Goal: Task Accomplishment & Management: Manage account settings

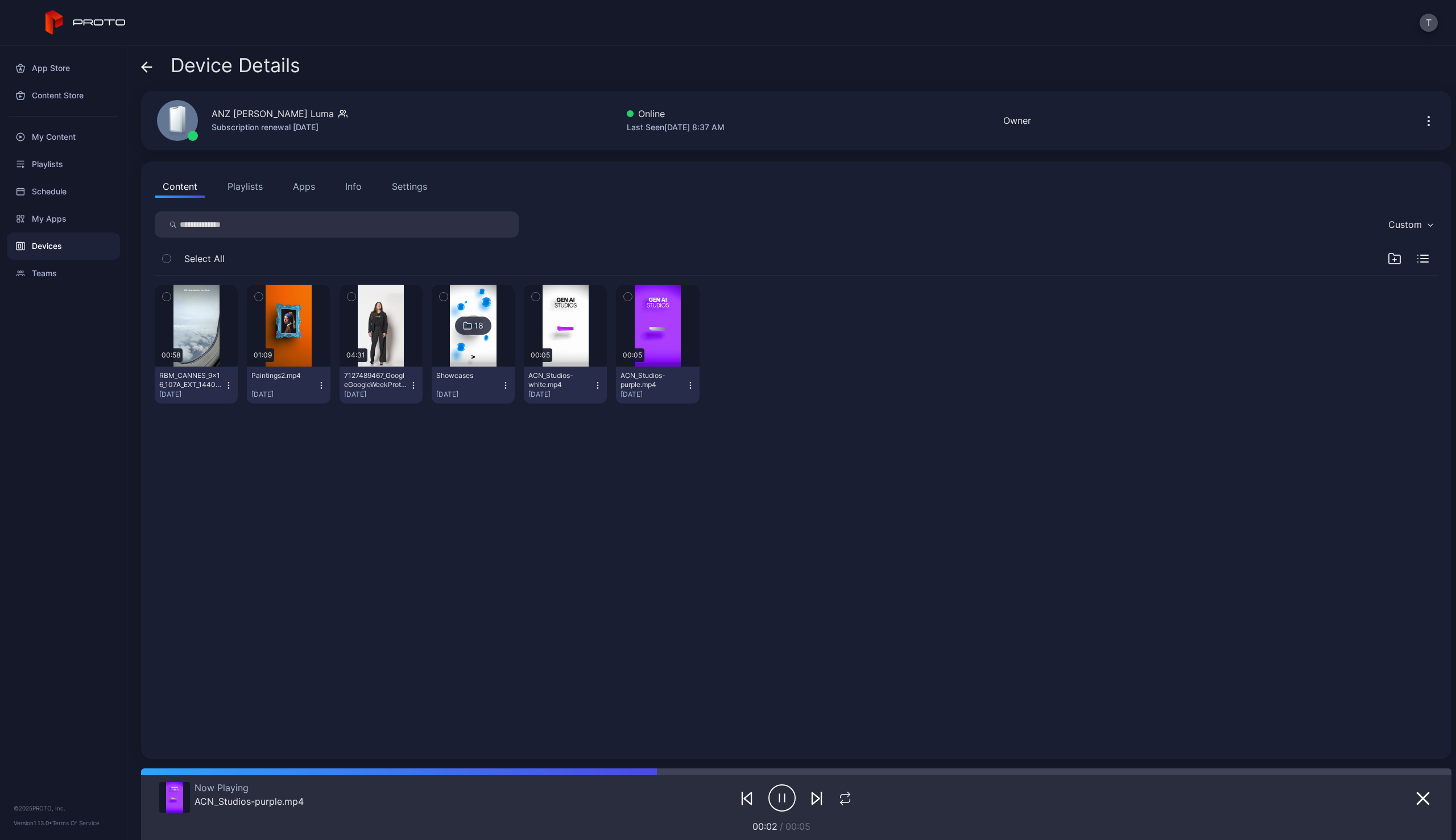
click at [143, 64] on icon at bounding box center [144, 66] width 4 height 10
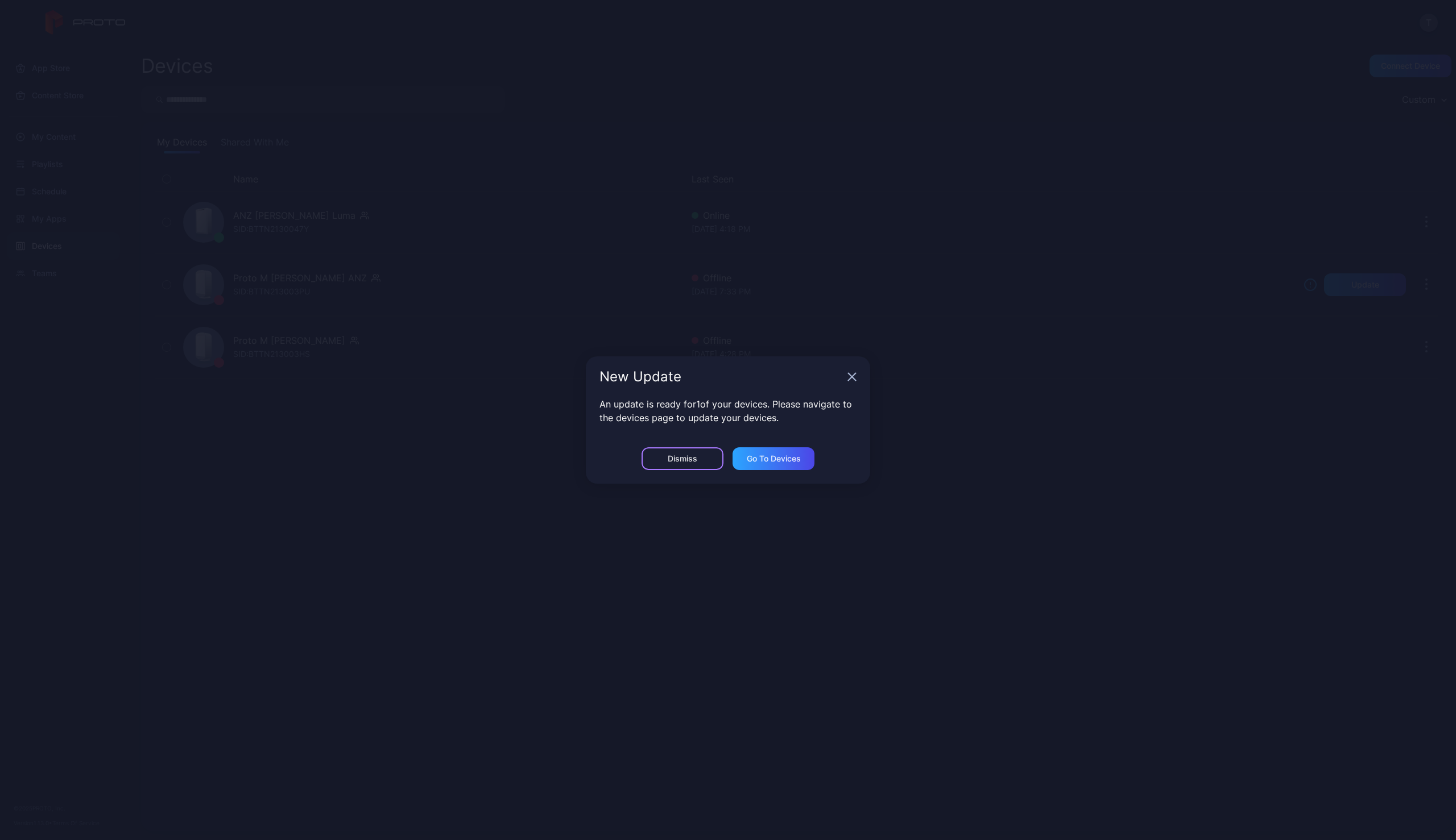
click at [701, 460] on div "Dismiss" at bounding box center [682, 459] width 82 height 23
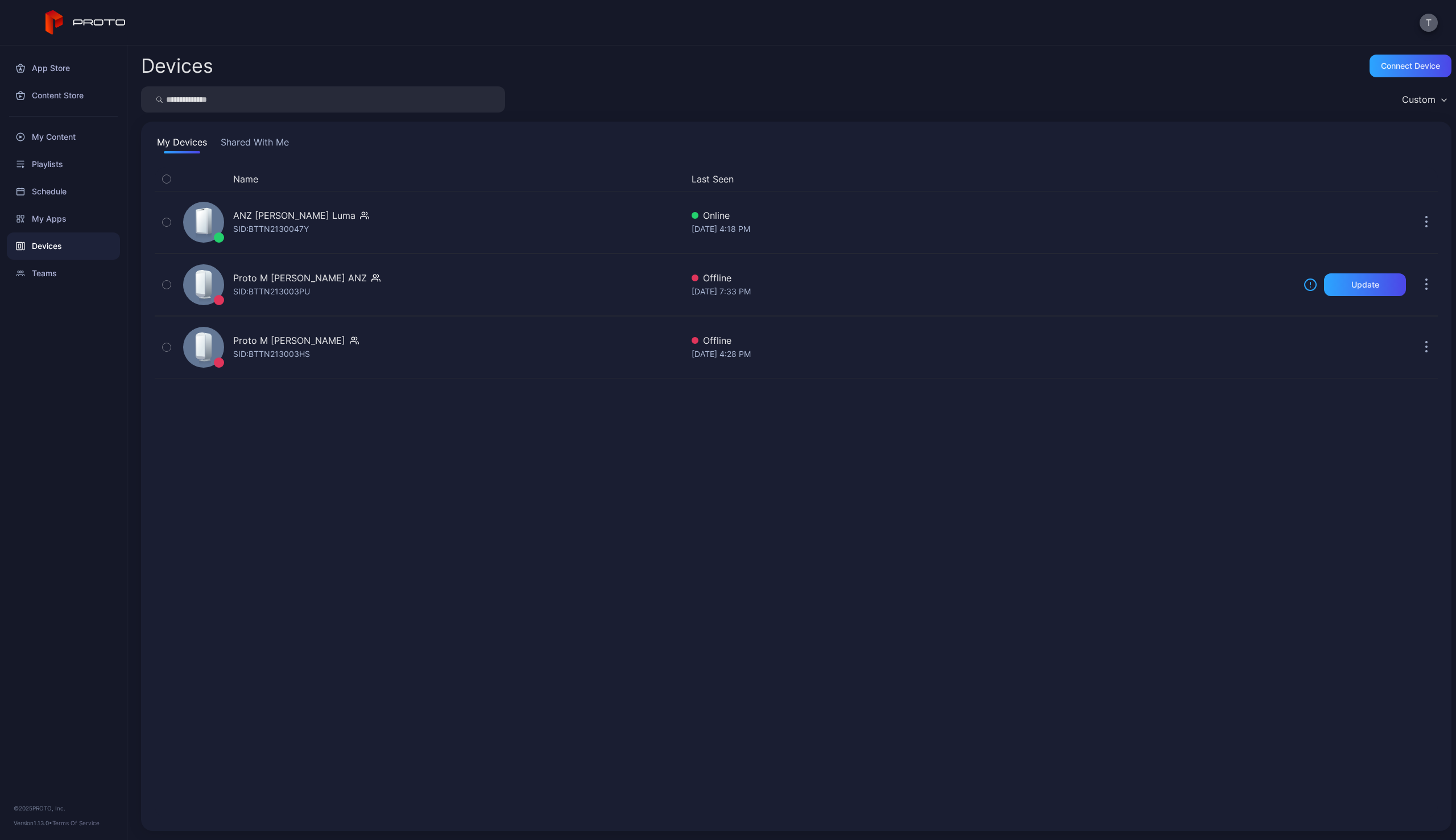
click at [1429, 20] on button "T" at bounding box center [1429, 22] width 18 height 18
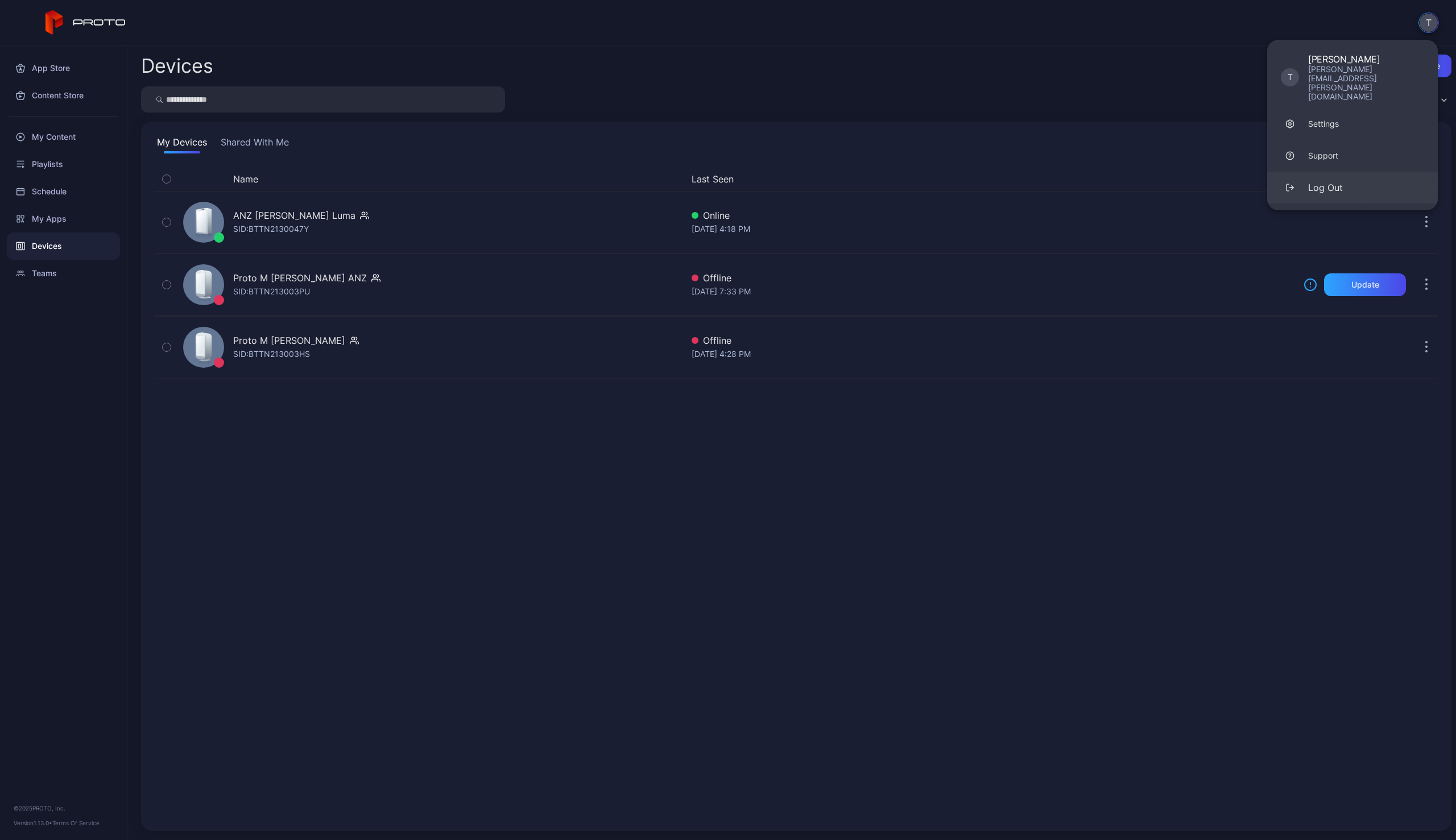
click at [1349, 172] on button "Log Out" at bounding box center [1352, 188] width 171 height 32
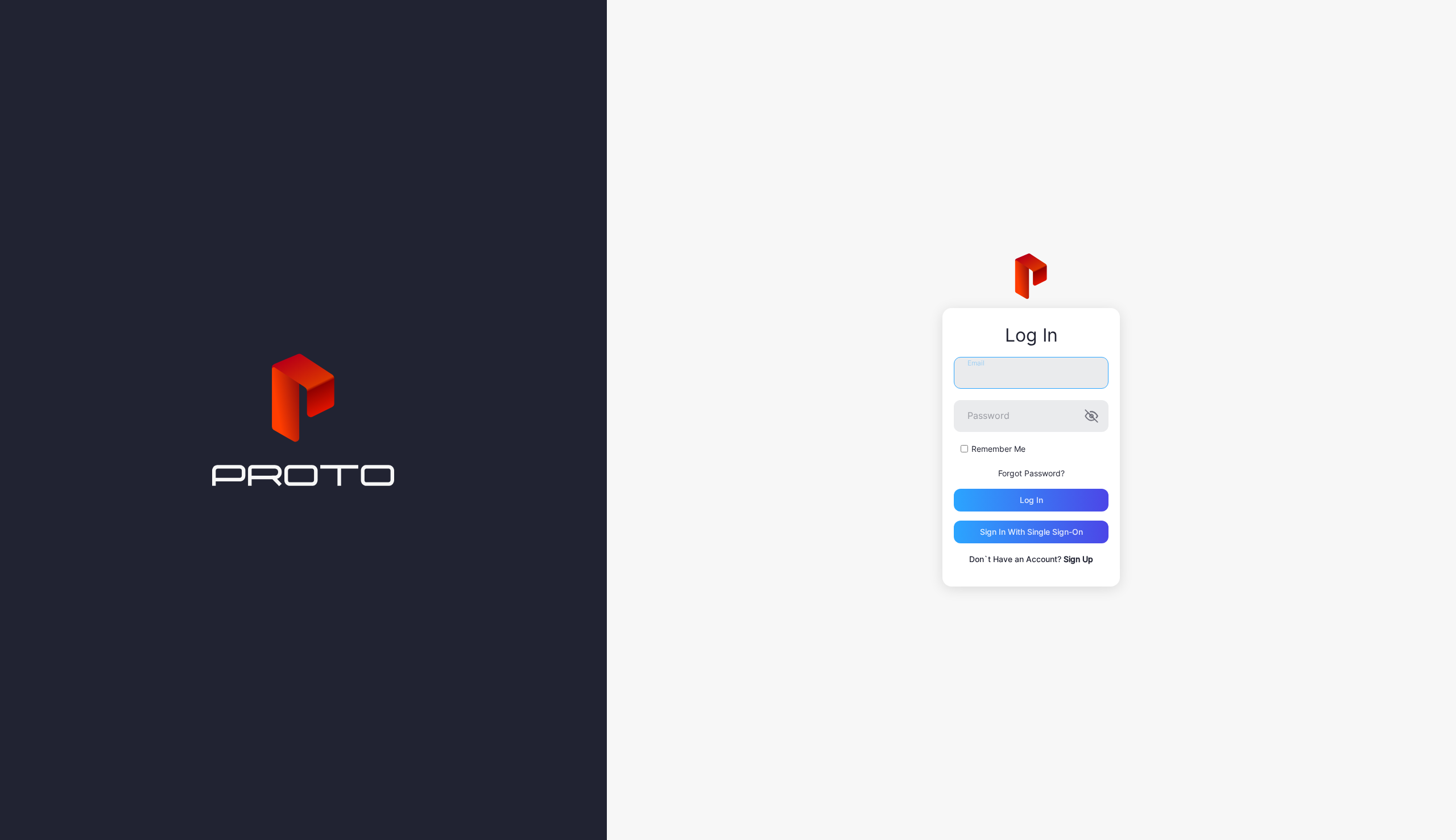
type input "**********"
click at [1067, 535] on div "Sign in With Single Sign-On" at bounding box center [1031, 532] width 103 height 9
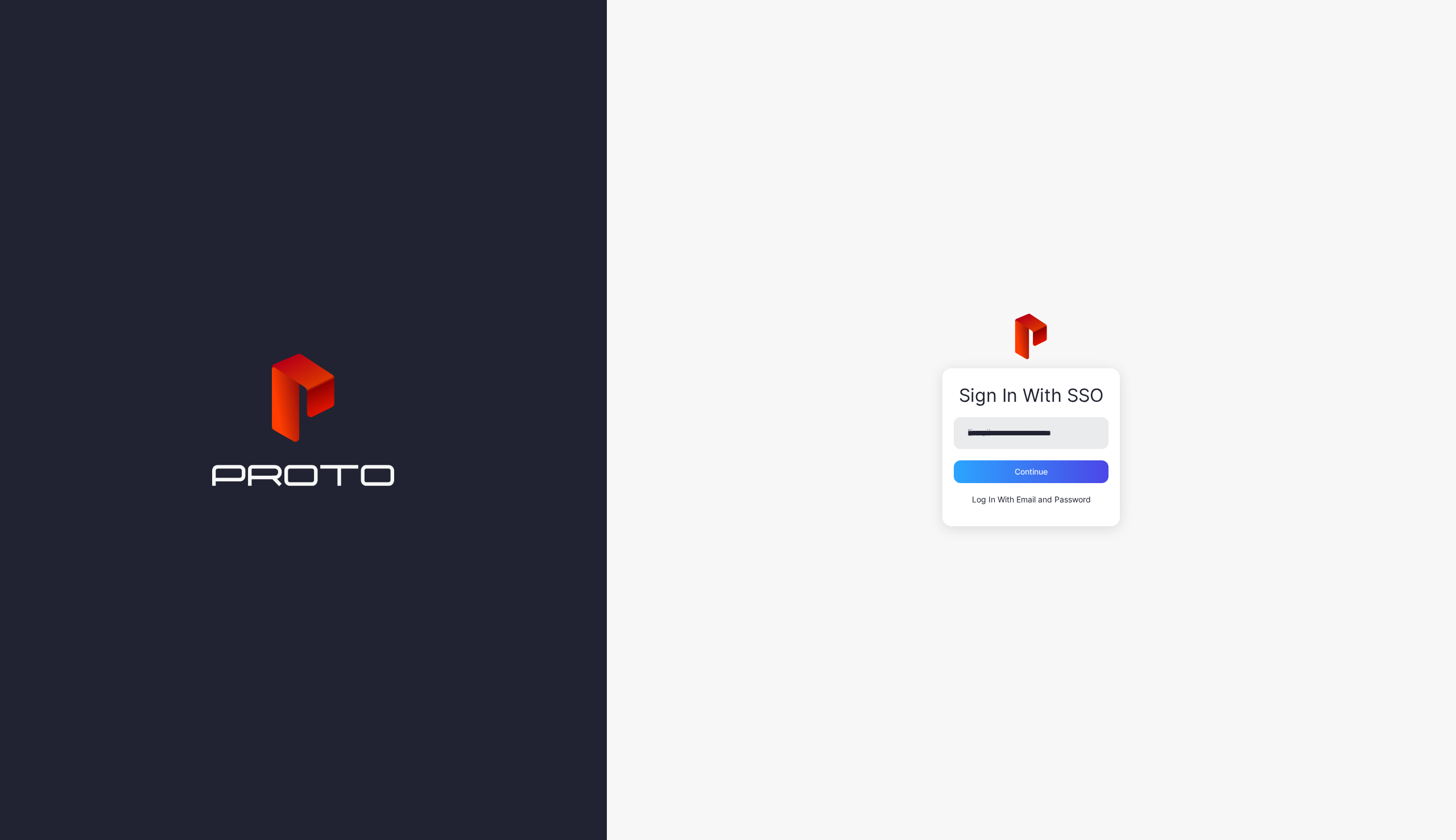
click at [896, 486] on div "**********" at bounding box center [1031, 420] width 849 height 840
click at [1042, 473] on div "Continue" at bounding box center [1031, 472] width 33 height 9
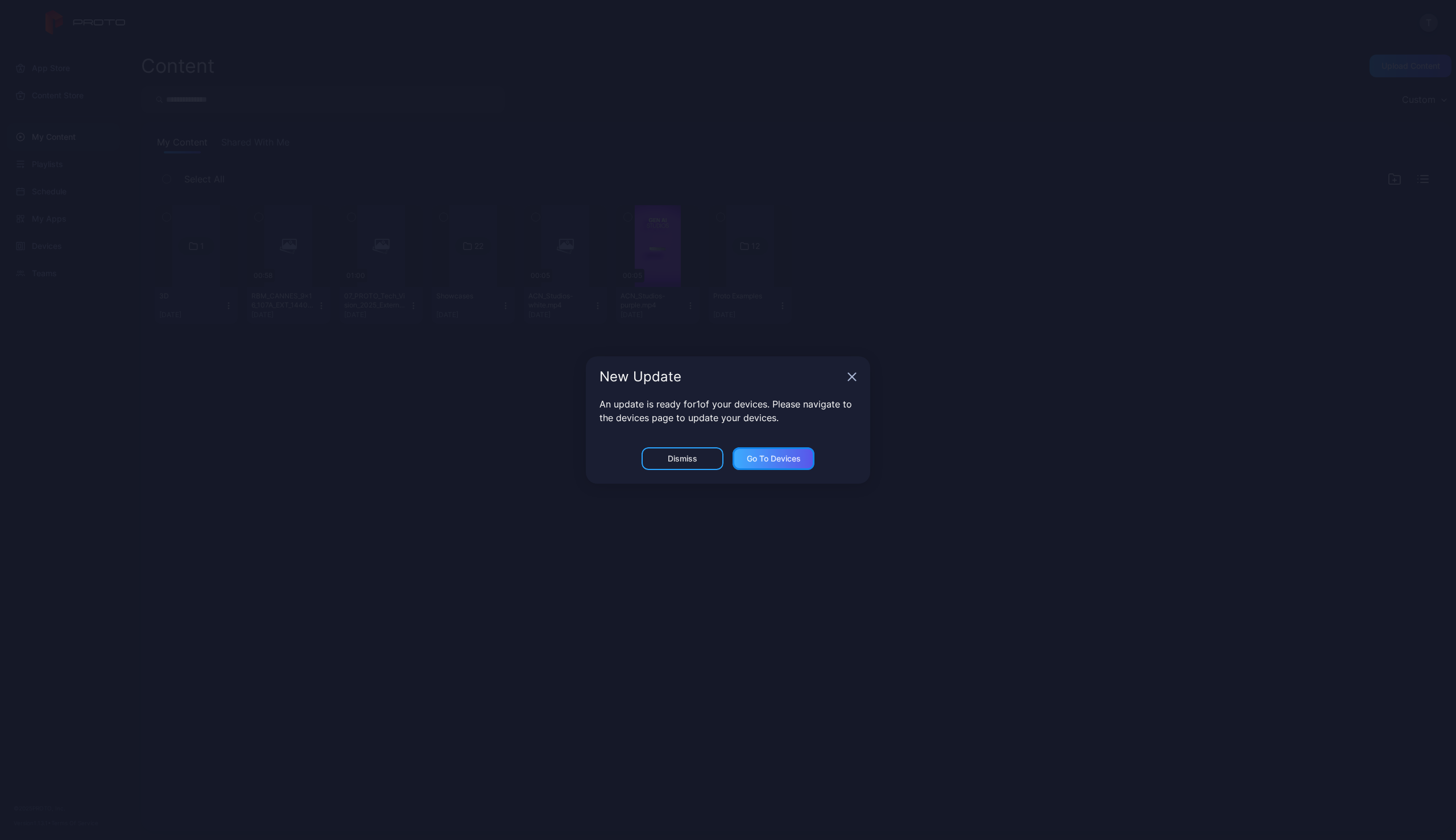
click at [776, 456] on div "Go to devices" at bounding box center [774, 459] width 54 height 9
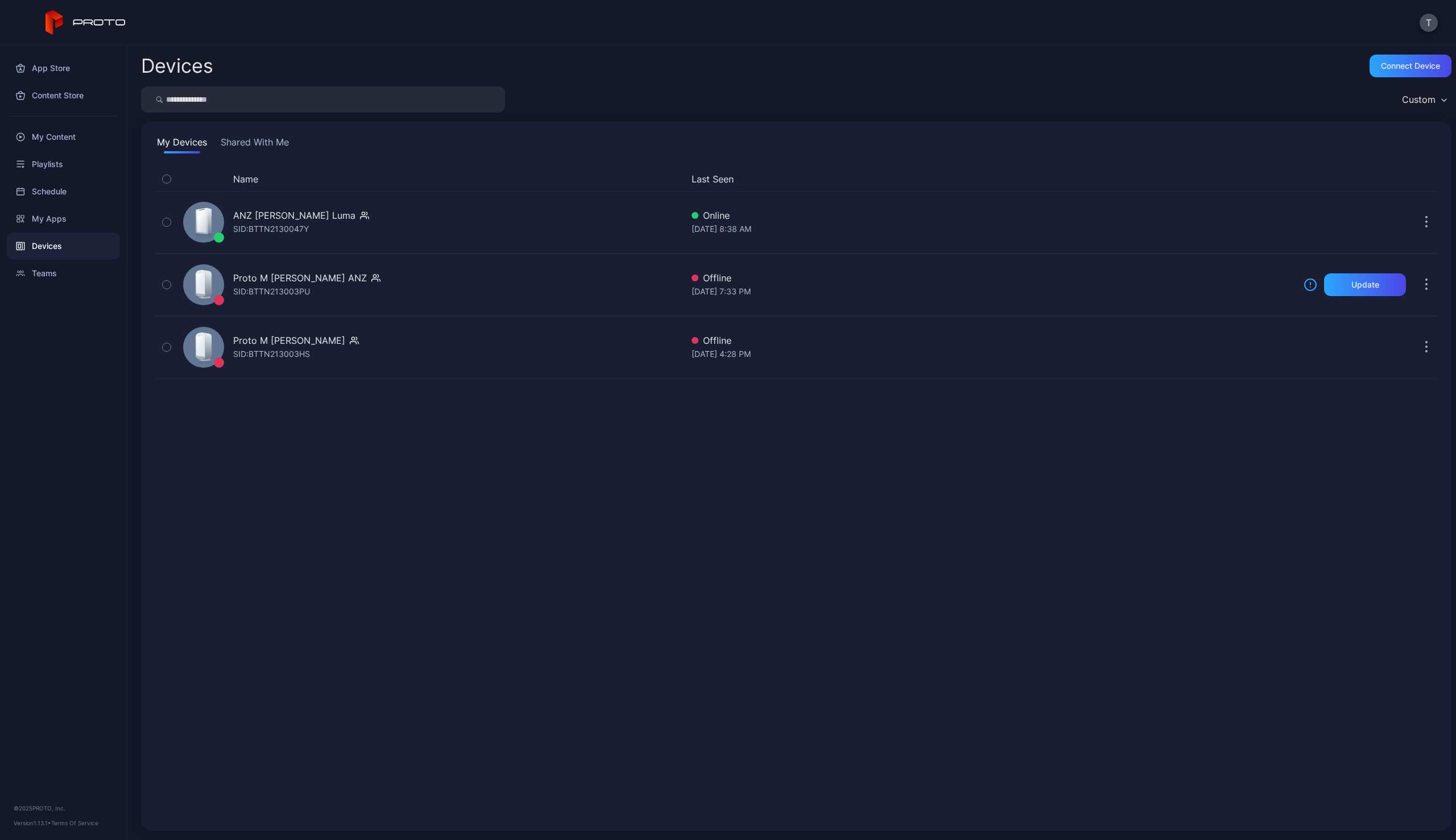
click at [811, 481] on div "Name Last Seen ANZ Syd Proto Luma SID: BTTN2130047Y Online Sep 03, 2025 at 8:38…" at bounding box center [796, 492] width 1283 height 650
click at [840, 92] on div "Custom" at bounding box center [796, 99] width 1310 height 26
